Goal: Find specific page/section: Find specific page/section

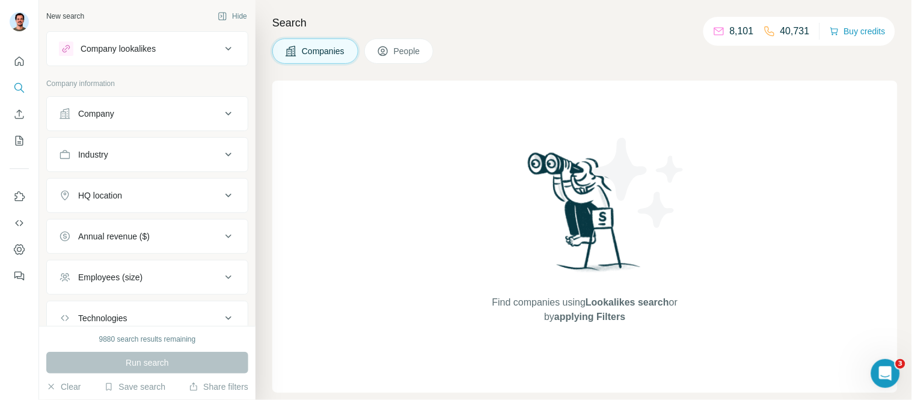
click at [136, 116] on div "Company" at bounding box center [140, 114] width 162 height 12
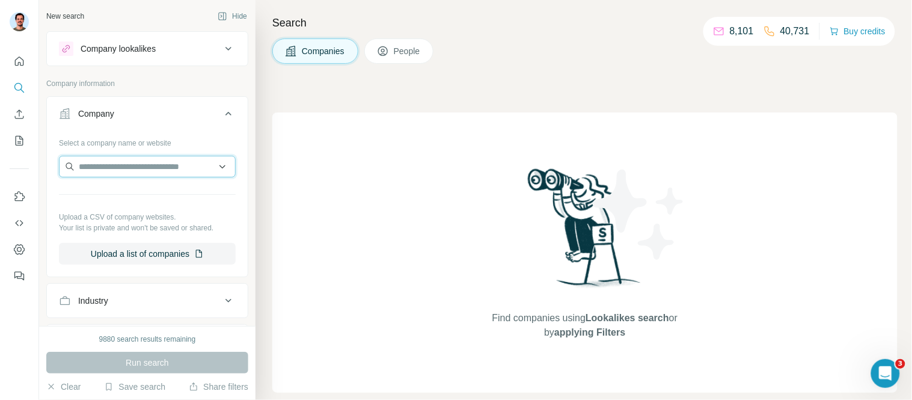
click at [126, 160] on input "text" at bounding box center [147, 167] width 177 height 22
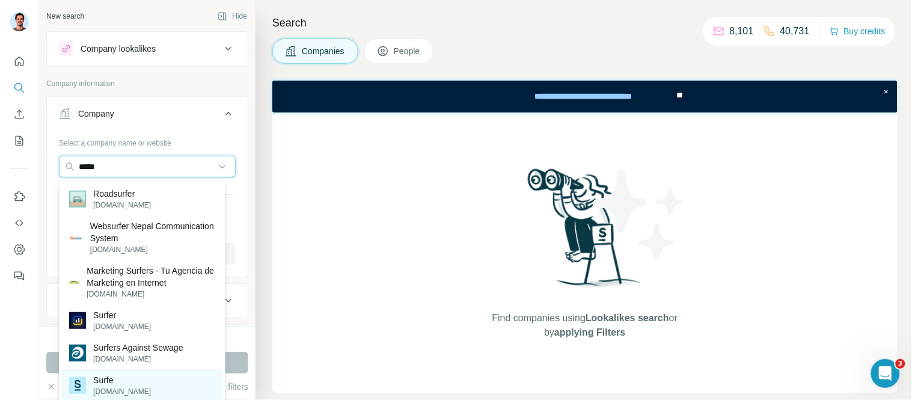
type input "*****"
click at [104, 380] on p "Surfe" at bounding box center [122, 380] width 58 height 12
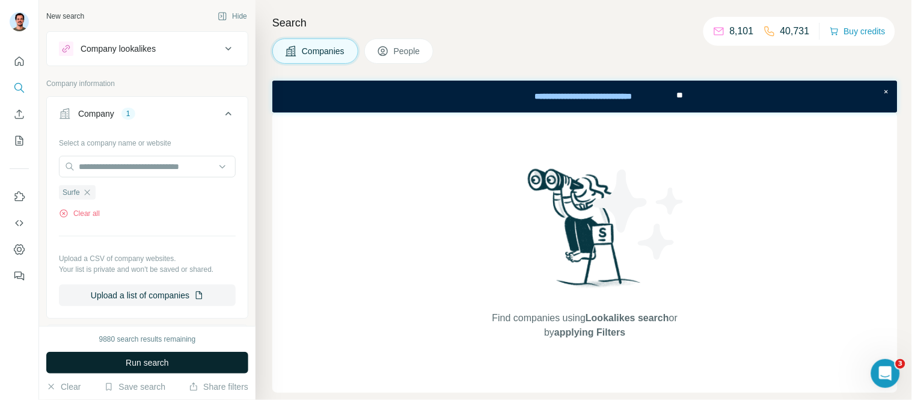
click at [182, 362] on button "Run search" at bounding box center [147, 363] width 202 height 22
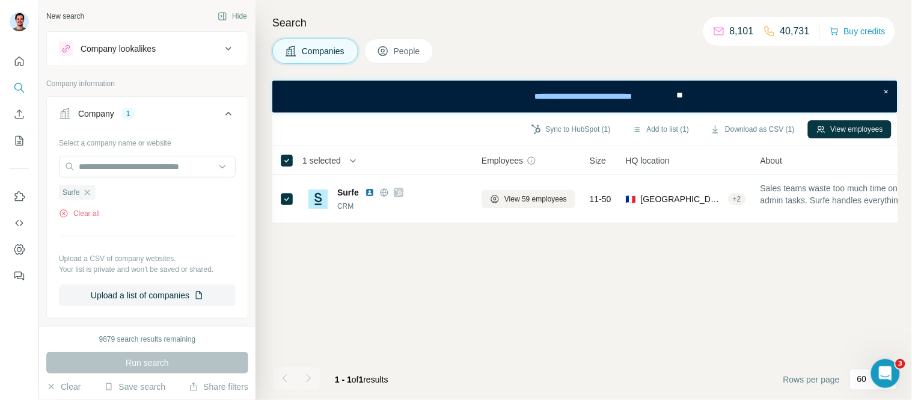
drag, startPoint x: 412, startPoint y: 52, endPoint x: 717, endPoint y: 253, distance: 365.3
click at [589, 331] on div "Search Companies People Sync to HubSpot (1) Add to list (1) Download as CSV (1)…" at bounding box center [583, 200] width 656 height 400
click at [847, 126] on button "View employees" at bounding box center [850, 129] width 84 height 18
